Goal: Information Seeking & Learning: Learn about a topic

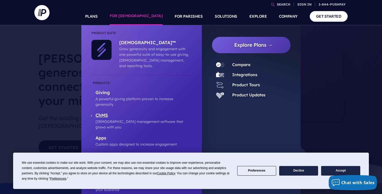
click at [101, 113] on p "ChMS" at bounding box center [144, 116] width 96 height 6
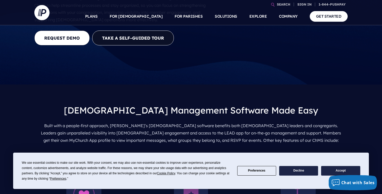
scroll to position [114, 0]
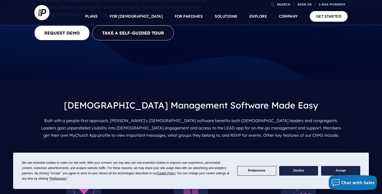
click at [336, 168] on button "Accept" at bounding box center [340, 171] width 39 height 10
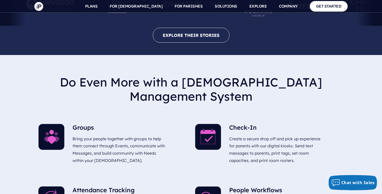
scroll to position [1162, 0]
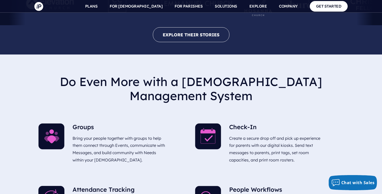
click at [203, 124] on img at bounding box center [208, 137] width 26 height 26
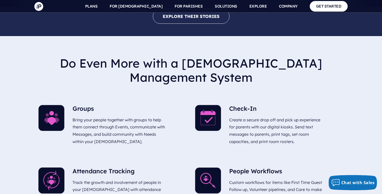
scroll to position [1185, 0]
